Goal: Check status: Check status

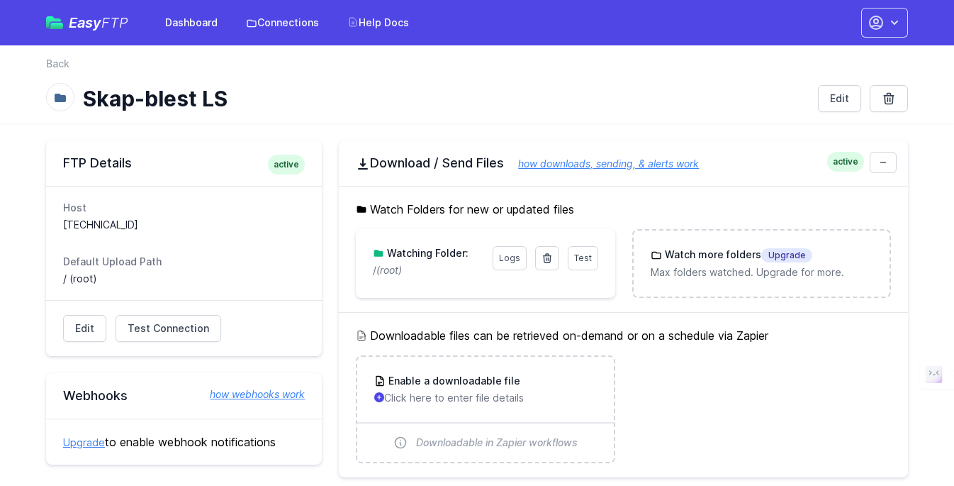
scroll to position [94, 0]
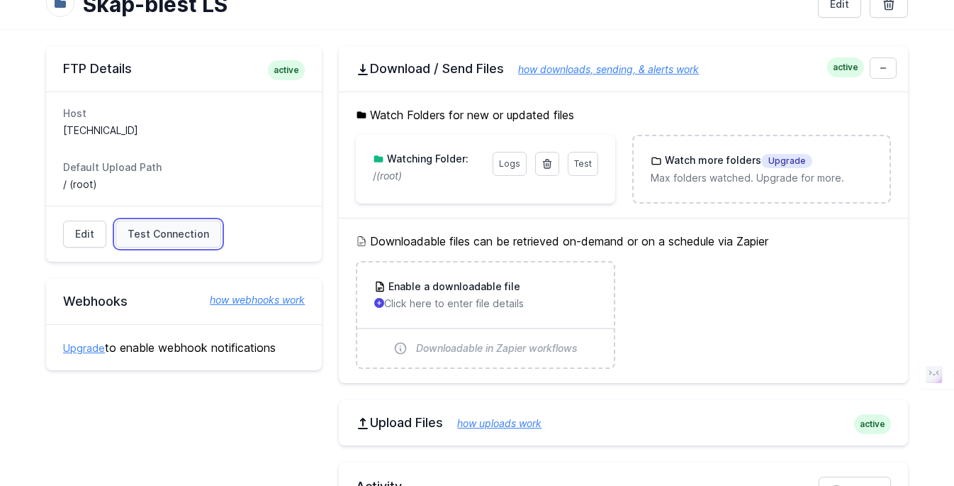
click at [177, 242] on link "Test Connection" at bounding box center [169, 234] width 106 height 27
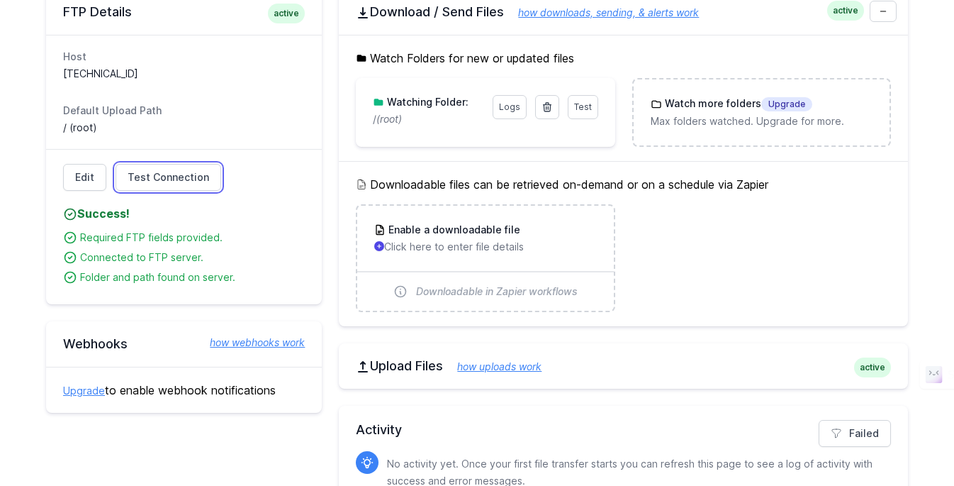
scroll to position [149, 0]
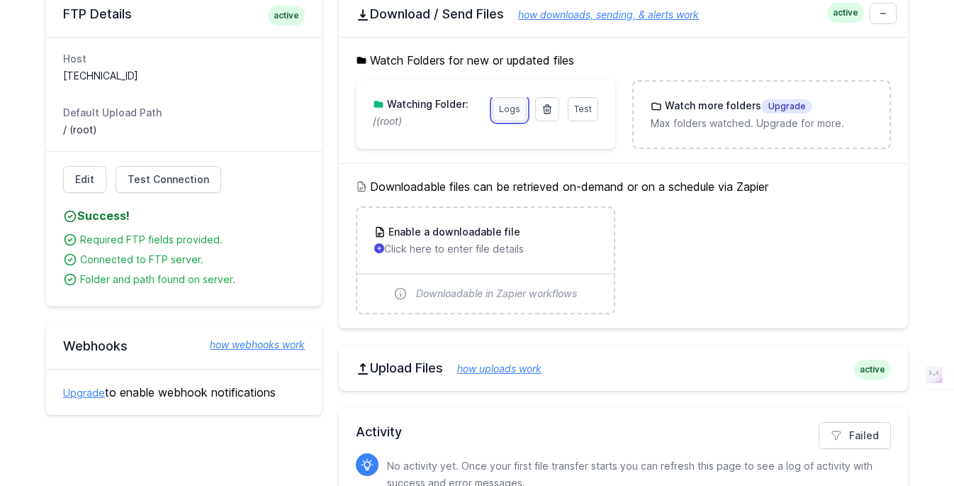
click at [503, 116] on link "Logs" at bounding box center [510, 109] width 34 height 24
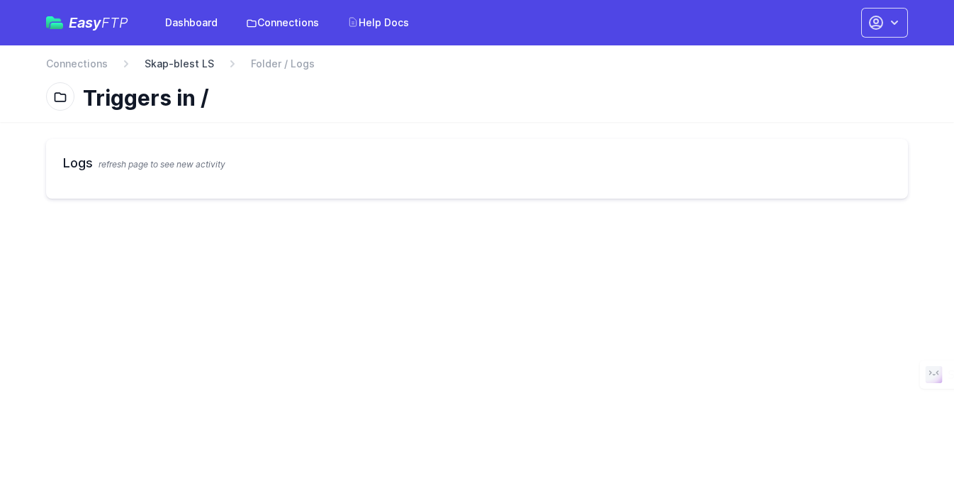
click at [201, 67] on link "Skap-blest LS" at bounding box center [179, 64] width 69 height 14
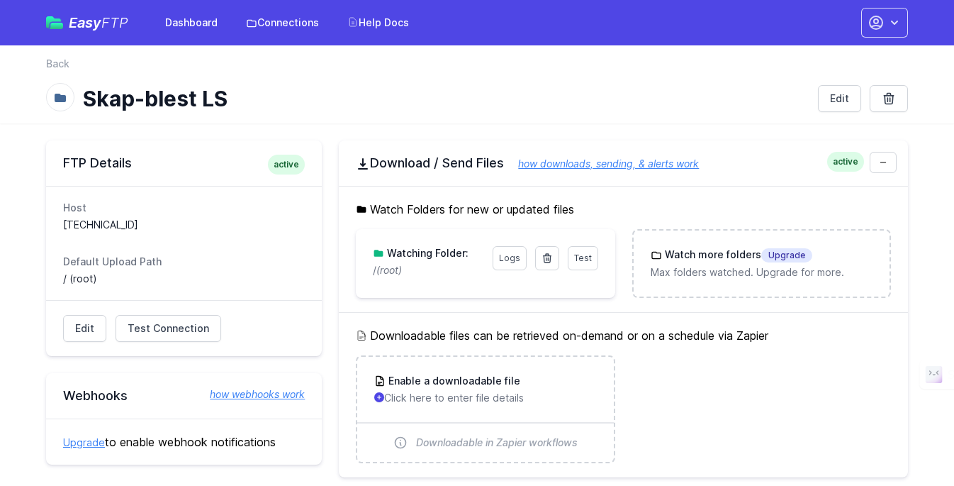
click at [658, 65] on nav "Back" at bounding box center [477, 68] width 862 height 23
